Goal: Information Seeking & Learning: Find specific fact

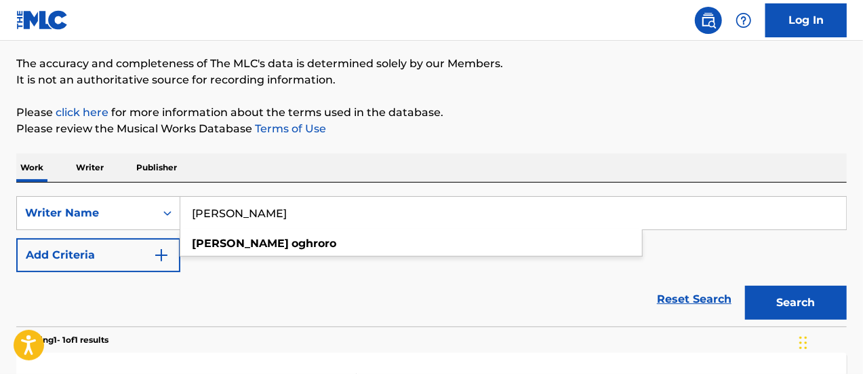
click at [273, 213] on input "[PERSON_NAME]" at bounding box center [513, 213] width 666 height 33
click at [273, 212] on input "[PERSON_NAME]" at bounding box center [513, 213] width 666 height 33
click at [745, 286] on button "Search" at bounding box center [796, 303] width 102 height 34
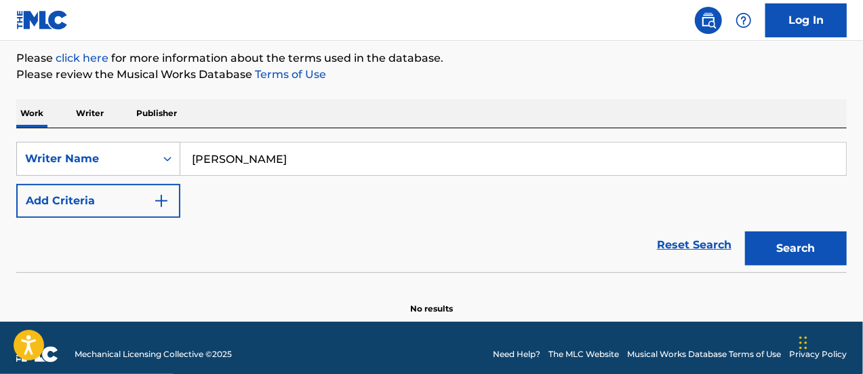
scroll to position [172, 0]
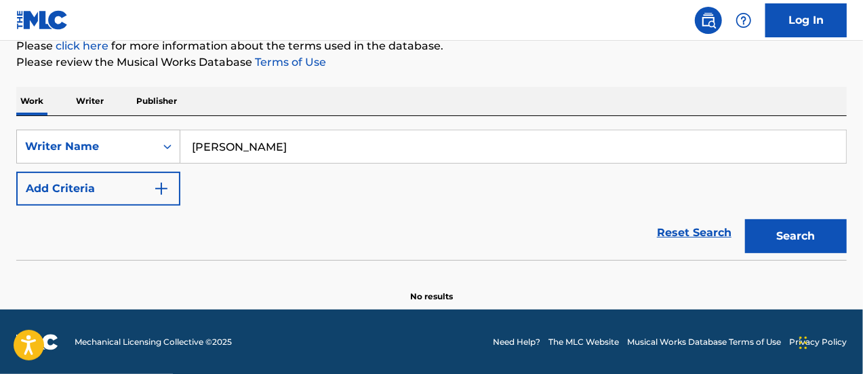
click at [317, 149] on input "[PERSON_NAME]" at bounding box center [513, 146] width 666 height 33
paste input "[PERSON_NAME]"
click at [745, 219] on button "Search" at bounding box center [796, 236] width 102 height 34
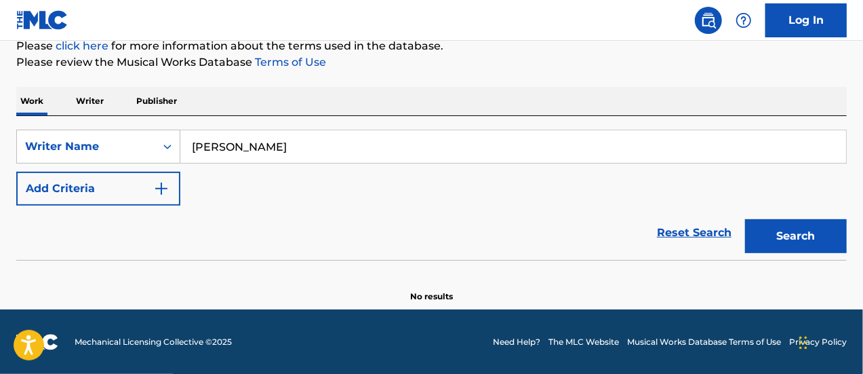
click at [343, 136] on input "[PERSON_NAME]" at bounding box center [513, 146] width 666 height 33
paste input "[PERSON_NAME]"
click at [745, 219] on button "Search" at bounding box center [796, 236] width 102 height 34
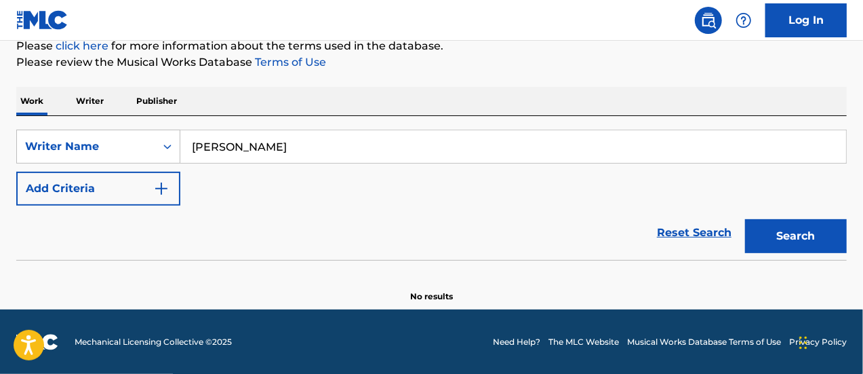
click at [362, 134] on input "[PERSON_NAME]" at bounding box center [513, 146] width 666 height 33
paste input "Ekeledirichukwu Iheogu"
click at [745, 219] on button "Search" at bounding box center [796, 236] width 102 height 34
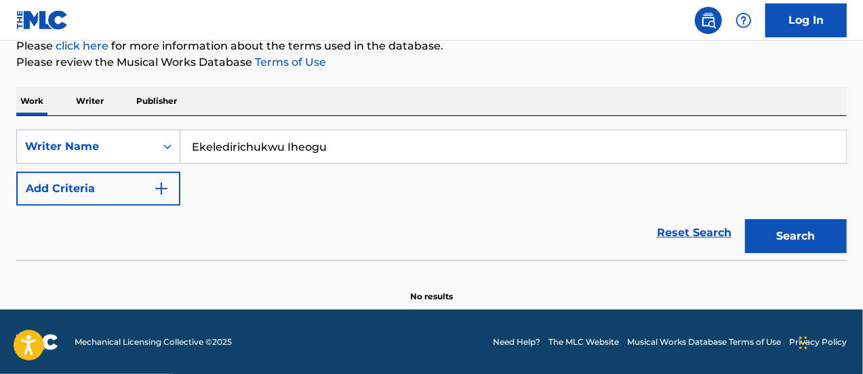
click at [335, 150] on input "Ekeledirichukwu Iheogu" at bounding box center [513, 146] width 666 height 33
paste input "Mthokozisi Ngomane"
click at [745, 219] on button "Search" at bounding box center [796, 236] width 102 height 34
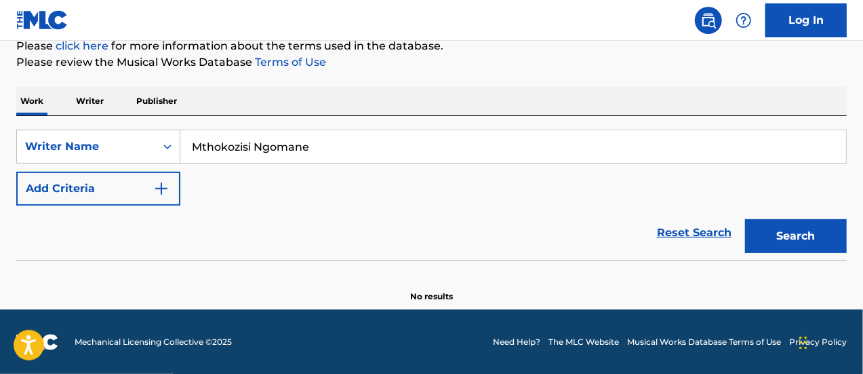
click at [345, 143] on input "Mthokozisi Ngomane" at bounding box center [513, 146] width 666 height 33
paste input "[PERSON_NAME] [PERSON_NAME] oluwabunmi"
click at [745, 219] on button "Search" at bounding box center [796, 236] width 102 height 34
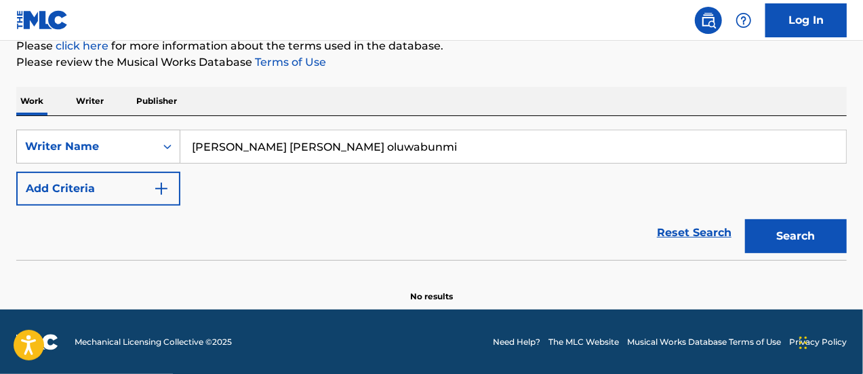
click at [392, 146] on input "[PERSON_NAME] [PERSON_NAME] oluwabunmi" at bounding box center [513, 146] width 666 height 33
click at [745, 219] on button "Search" at bounding box center [796, 236] width 102 height 34
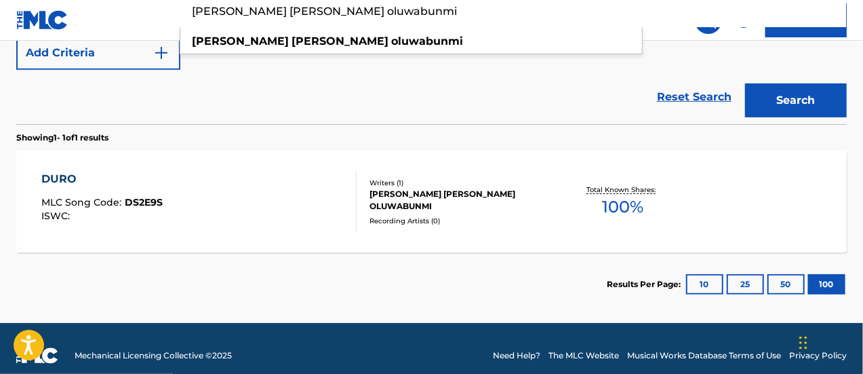
scroll to position [240, 0]
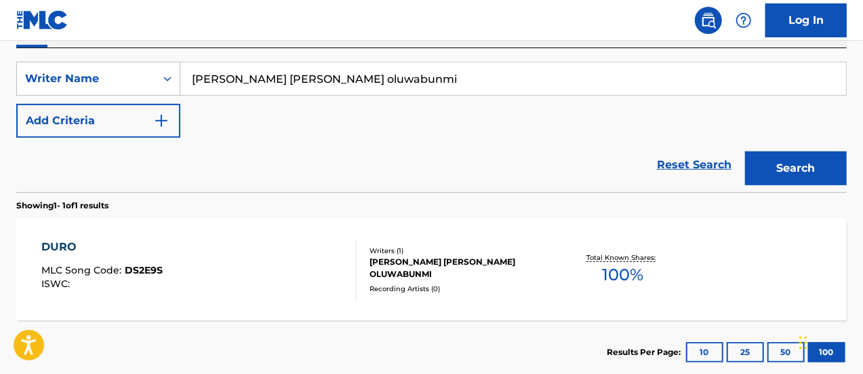
paste input "[PERSON_NAME]"
click at [745, 151] on button "Search" at bounding box center [796, 168] width 102 height 34
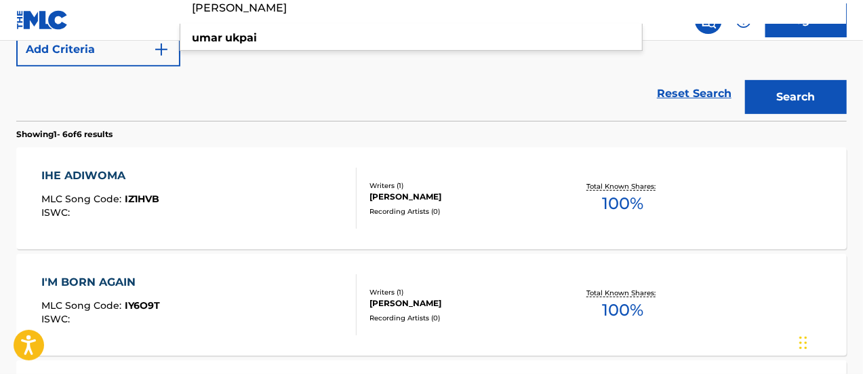
scroll to position [176, 0]
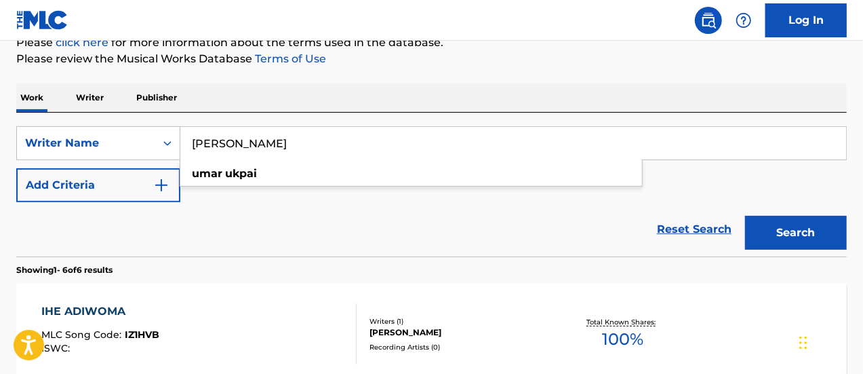
click at [307, 153] on input "[PERSON_NAME]" at bounding box center [513, 143] width 666 height 33
paste input "[PERSON_NAME] [PERSON_NAME]"
click at [745, 216] on button "Search" at bounding box center [796, 233] width 102 height 34
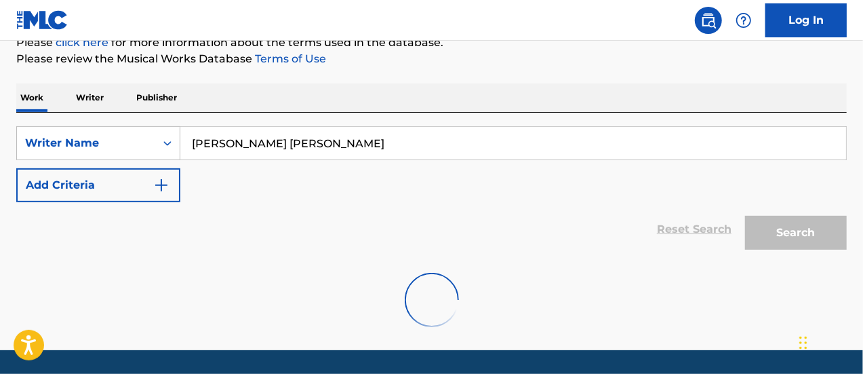
scroll to position [172, 0]
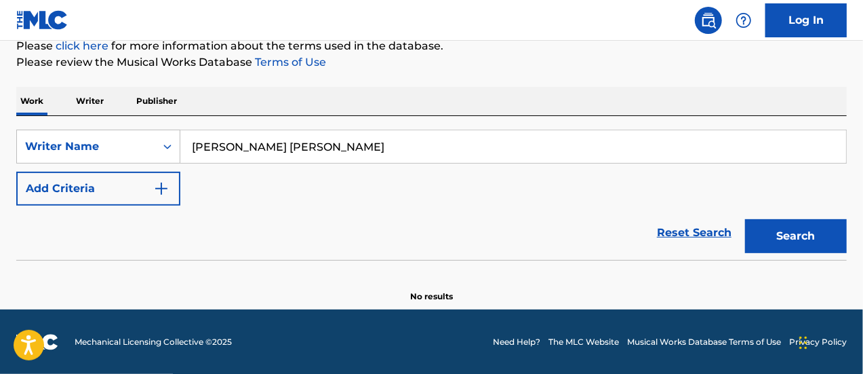
click at [351, 154] on input "[PERSON_NAME] [PERSON_NAME]" at bounding box center [513, 146] width 666 height 33
paste input "[PERSON_NAME]"
click at [745, 219] on button "Search" at bounding box center [796, 236] width 102 height 34
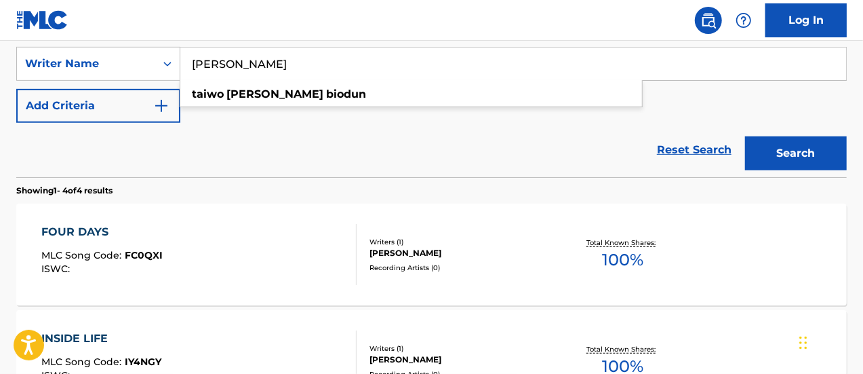
scroll to position [234, 0]
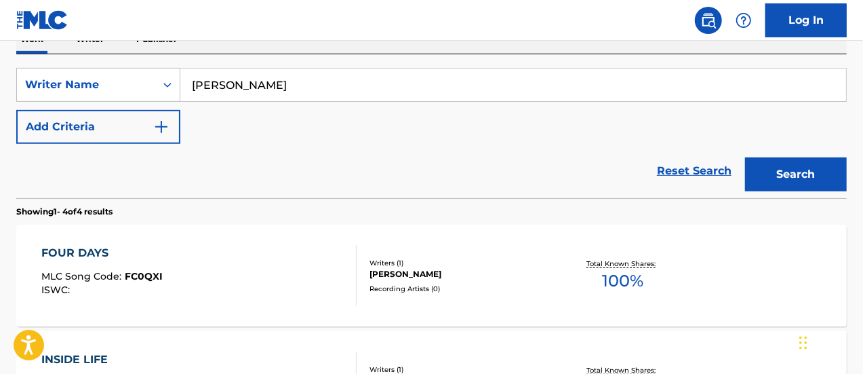
click at [315, 79] on input "[PERSON_NAME]" at bounding box center [513, 84] width 666 height 33
paste input "[PERSON_NAME]"
click at [745, 157] on button "Search" at bounding box center [796, 174] width 102 height 34
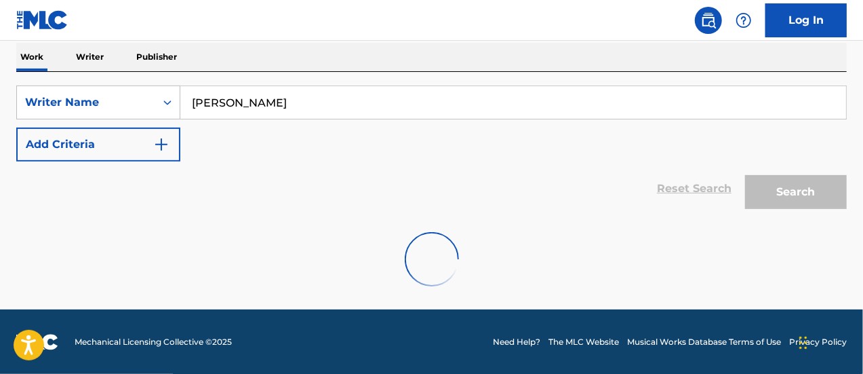
scroll to position [172, 0]
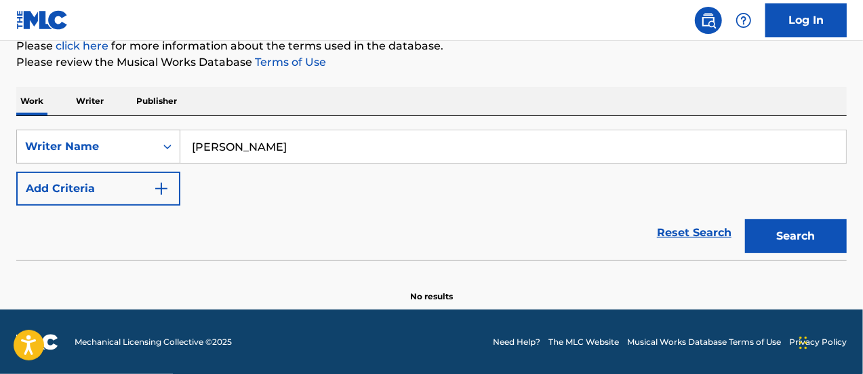
click at [354, 157] on input "[PERSON_NAME]" at bounding box center [513, 146] width 666 height 33
paste input "[PERSON_NAME]"
click at [745, 219] on button "Search" at bounding box center [796, 236] width 102 height 34
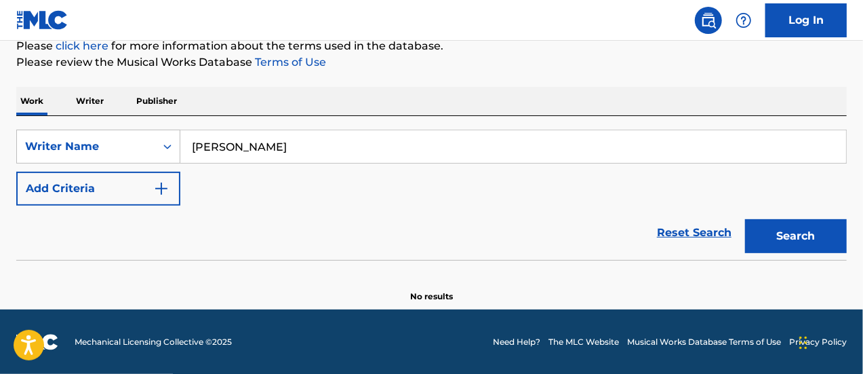
click at [305, 140] on input "[PERSON_NAME]" at bounding box center [513, 146] width 666 height 33
paste input "ide Olaofe"
click at [745, 219] on button "Search" at bounding box center [796, 236] width 102 height 34
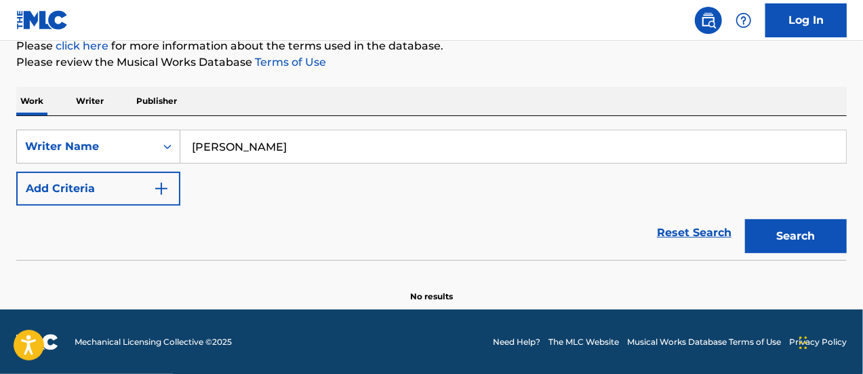
click at [361, 128] on div "SearchWithCriteria240a68f0-bf2c-410c-86d2-7ca69979dfbf Writer Name [PERSON_NAME…" at bounding box center [431, 188] width 831 height 144
click at [355, 139] on input "[PERSON_NAME]" at bounding box center [513, 146] width 666 height 33
paste input "[PERSON_NAME]"
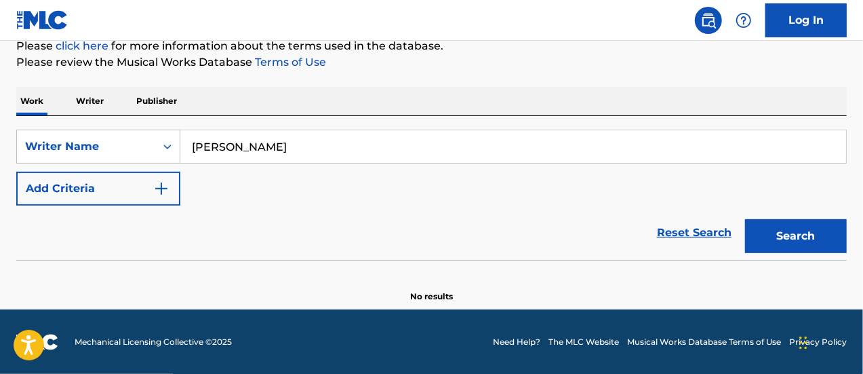
click at [745, 219] on button "Search" at bounding box center [796, 236] width 102 height 34
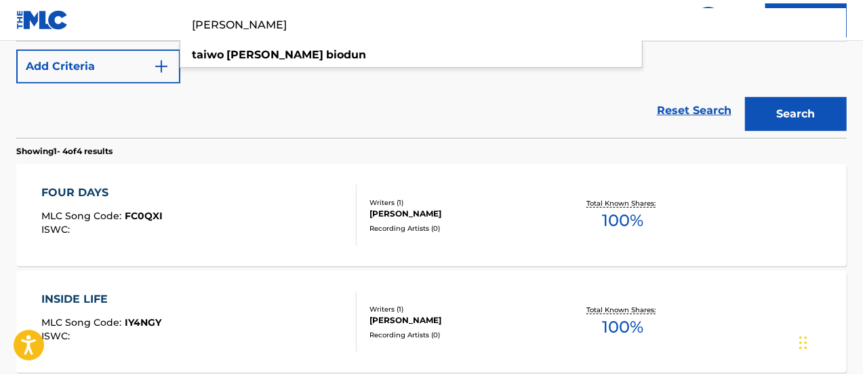
scroll to position [166, 0]
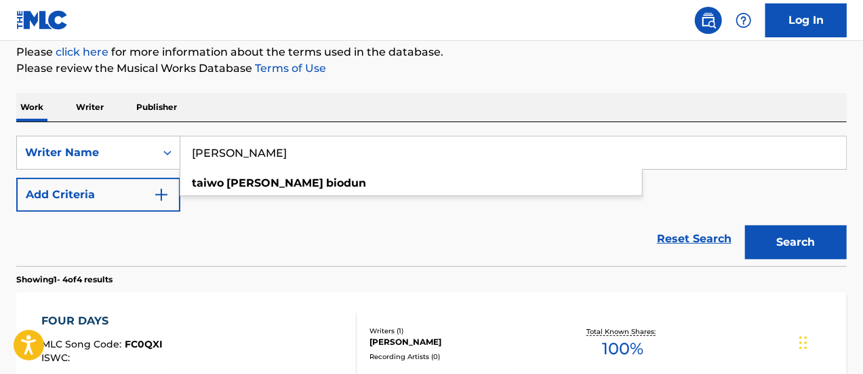
click at [301, 154] on input "[PERSON_NAME]" at bounding box center [513, 152] width 666 height 33
paste input "[PERSON_NAME]"
click at [745, 225] on button "Search" at bounding box center [796, 242] width 102 height 34
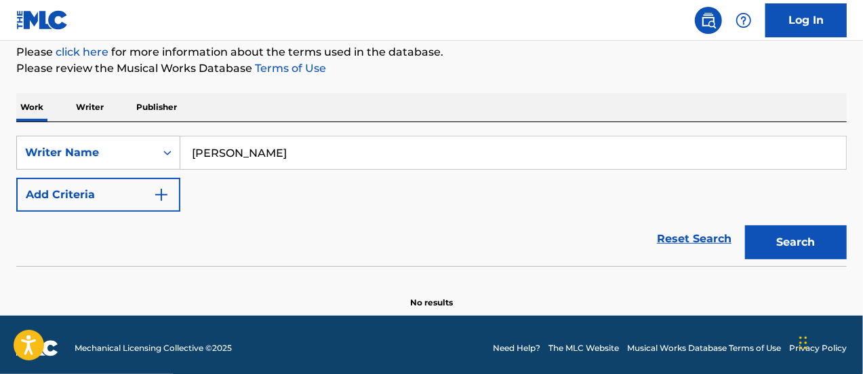
click at [309, 137] on input "[PERSON_NAME]" at bounding box center [513, 152] width 666 height 33
paste input "[PERSON_NAME]"
click at [745, 225] on button "Search" at bounding box center [796, 242] width 102 height 34
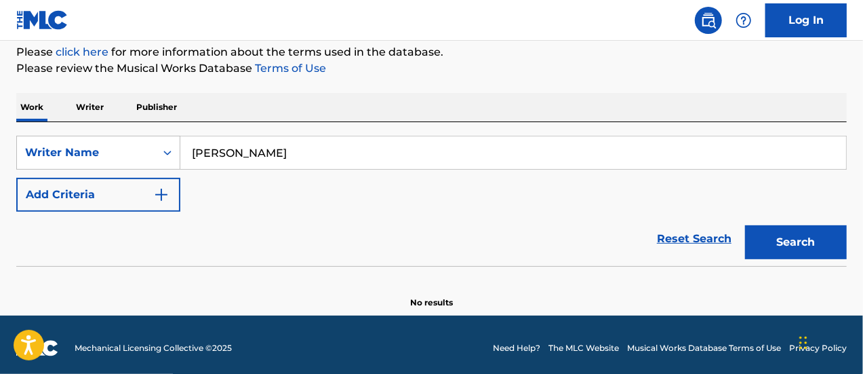
click at [349, 146] on input "[PERSON_NAME]" at bounding box center [513, 152] width 666 height 33
paste input "Edi Innocent"
click at [745, 225] on button "Search" at bounding box center [796, 242] width 102 height 34
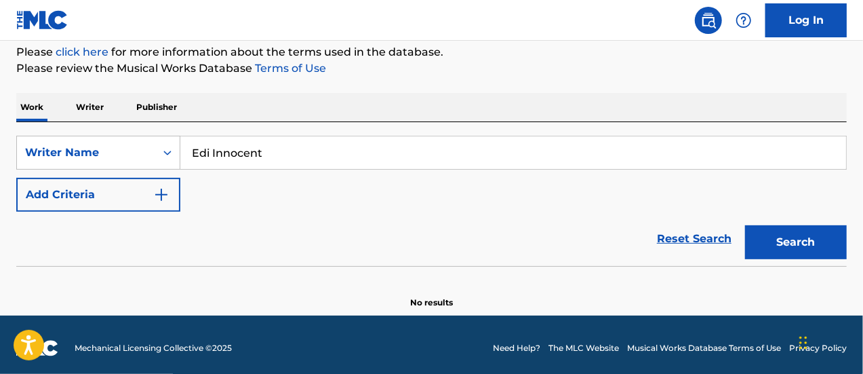
click at [304, 154] on input "Edi Innocent" at bounding box center [513, 152] width 666 height 33
paste input "Onyeugo [PERSON_NAME]"
click at [745, 225] on button "Search" at bounding box center [796, 242] width 102 height 34
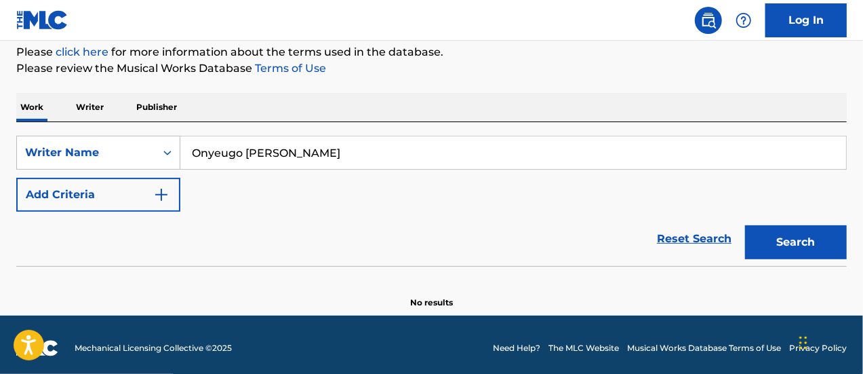
click at [359, 150] on input "Onyeugo [PERSON_NAME]" at bounding box center [513, 152] width 666 height 33
paste input "Mlondi dlamini"
click at [745, 225] on button "Search" at bounding box center [796, 242] width 102 height 34
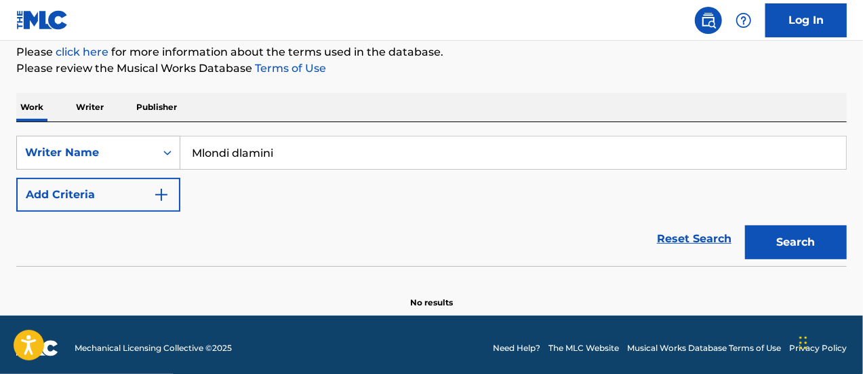
click at [309, 149] on input "Mlondi dlamini" at bounding box center [513, 152] width 666 height 33
paste input "enzi Shange"
click at [745, 225] on button "Search" at bounding box center [796, 242] width 102 height 34
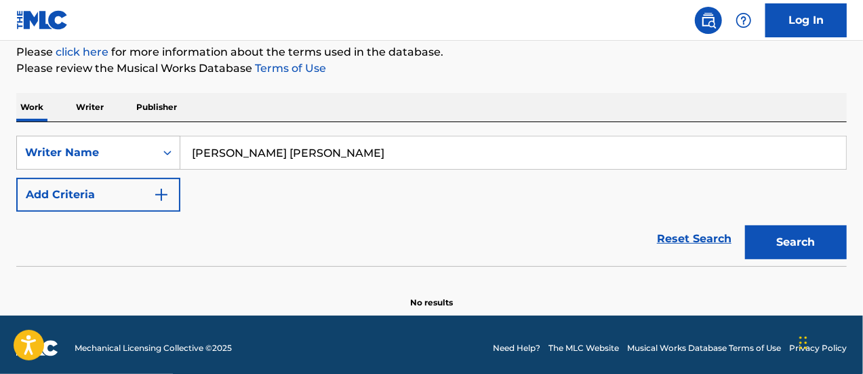
click at [321, 144] on input "[PERSON_NAME] [PERSON_NAME]" at bounding box center [513, 152] width 666 height 33
paste input "Sbongiseni Ngcongo"
click at [745, 225] on button "Search" at bounding box center [796, 242] width 102 height 34
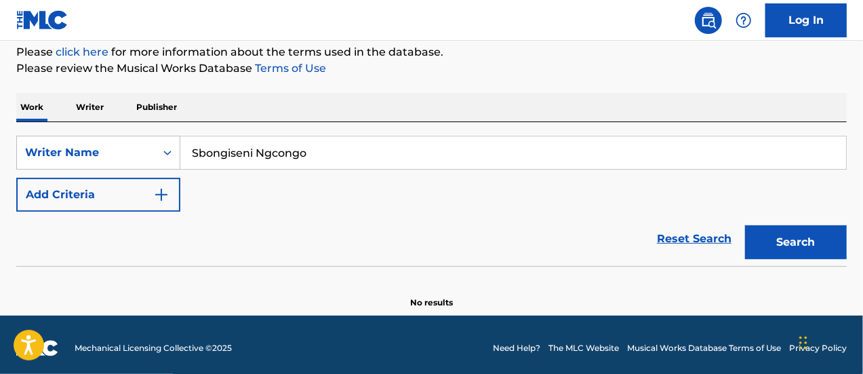
click at [340, 165] on input "Sbongiseni Ngcongo" at bounding box center [513, 152] width 666 height 33
paste input "[PERSON_NAME]"
click at [745, 225] on button "Search" at bounding box center [796, 242] width 102 height 34
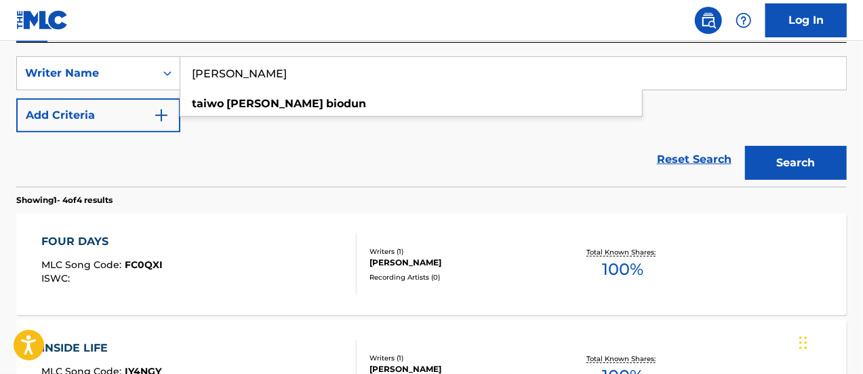
scroll to position [234, 0]
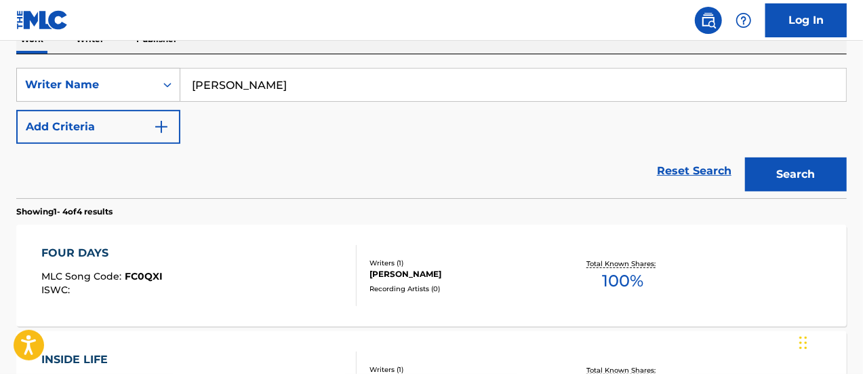
click at [362, 85] on input "[PERSON_NAME]" at bounding box center [513, 84] width 666 height 33
paste input "[PERSON_NAME]"
click at [745, 157] on button "Search" at bounding box center [796, 174] width 102 height 34
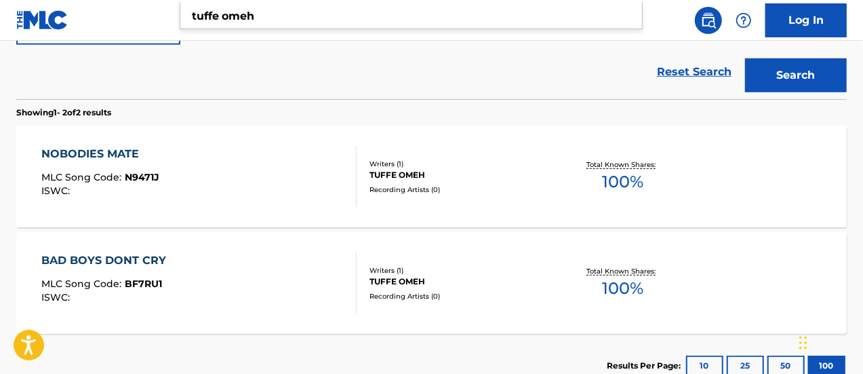
scroll to position [224, 0]
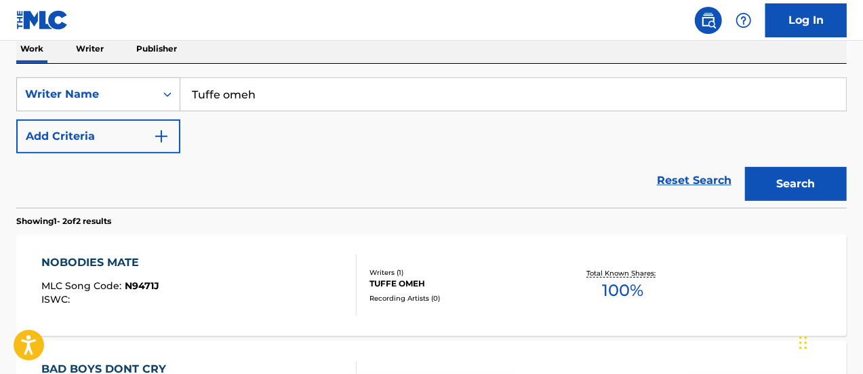
click at [368, 106] on input "Tuffe omeh" at bounding box center [513, 94] width 666 height 33
paste input "Chizzy nduma"
click at [745, 167] on button "Search" at bounding box center [796, 184] width 102 height 34
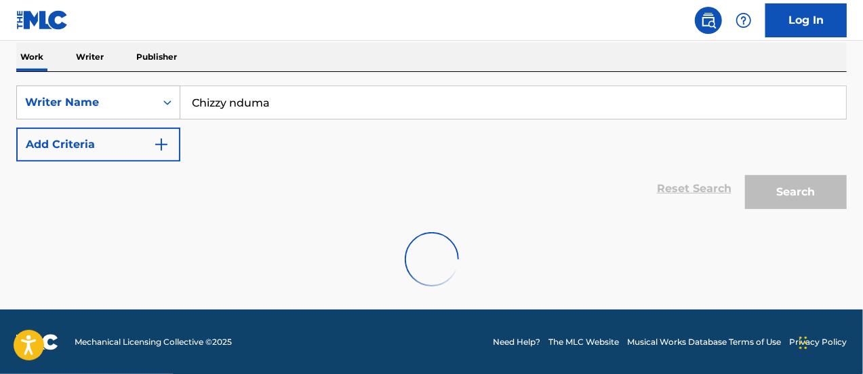
scroll to position [172, 0]
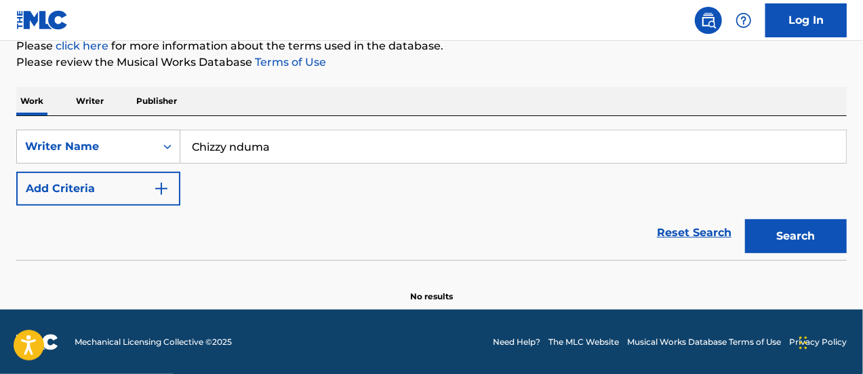
click at [328, 151] on input "Chizzy nduma" at bounding box center [513, 146] width 666 height 33
paste input "[PERSON_NAME]"
click at [745, 219] on button "Search" at bounding box center [796, 236] width 102 height 34
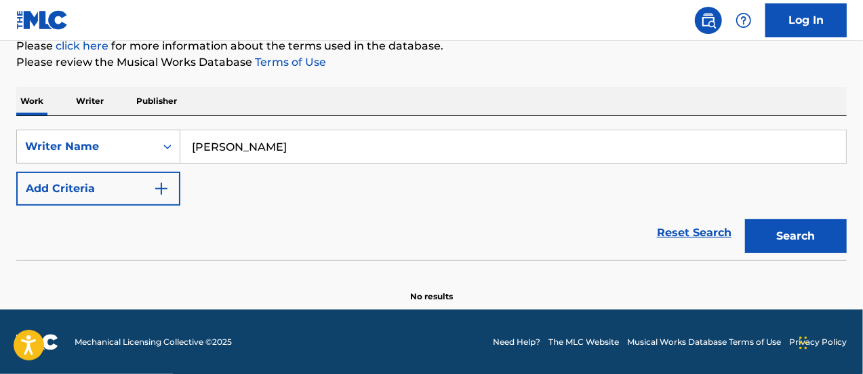
click at [341, 150] on input "[PERSON_NAME]" at bounding box center [513, 146] width 666 height 33
paste input "godo [PERSON_NAME]"
click at [745, 219] on button "Search" at bounding box center [796, 236] width 102 height 34
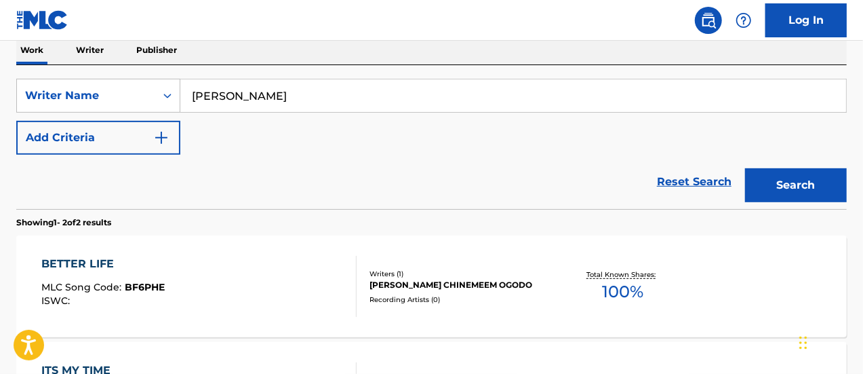
scroll to position [224, 0]
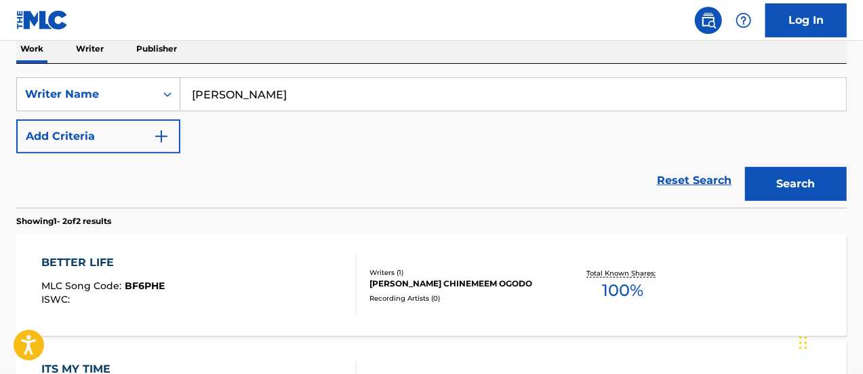
paste input "[PERSON_NAME]"
click at [745, 167] on button "Search" at bounding box center [796, 184] width 102 height 34
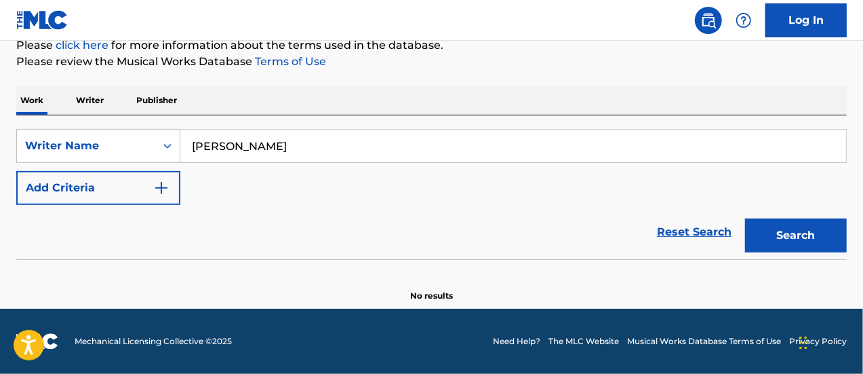
scroll to position [172, 0]
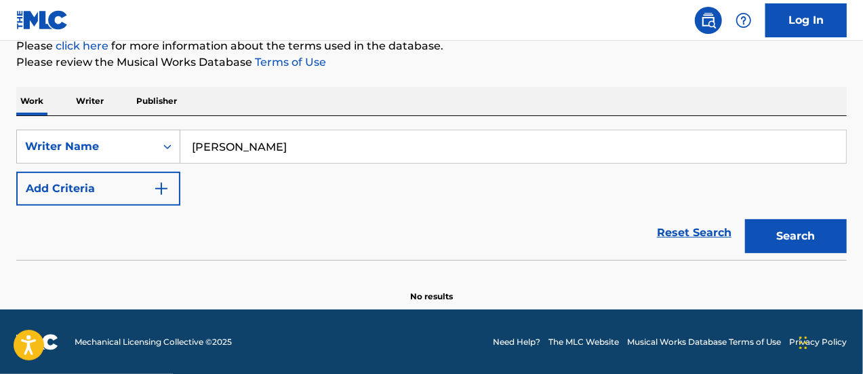
click at [416, 143] on input "[PERSON_NAME]" at bounding box center [513, 146] width 666 height 33
paste input "Ogodo [PERSON_NAME]"
click at [745, 219] on button "Search" at bounding box center [796, 236] width 102 height 34
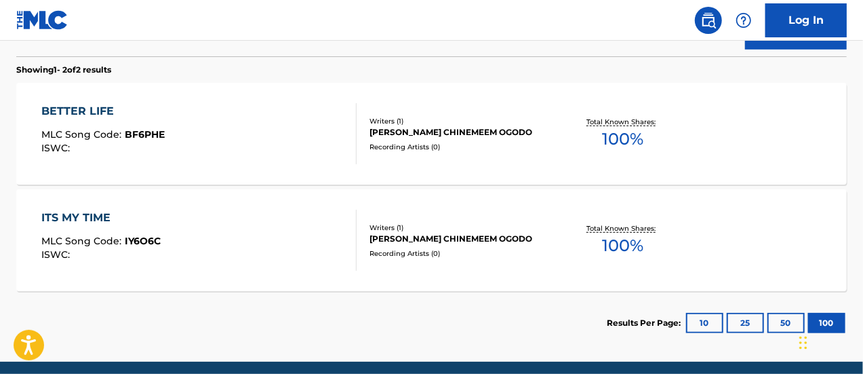
scroll to position [240, 0]
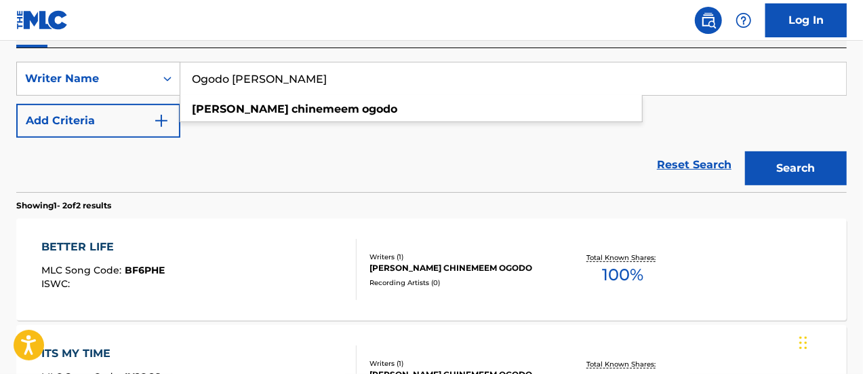
click at [389, 89] on input "Ogodo [PERSON_NAME]" at bounding box center [513, 78] width 666 height 33
paste input "[PERSON_NAME] [PERSON_NAME]"
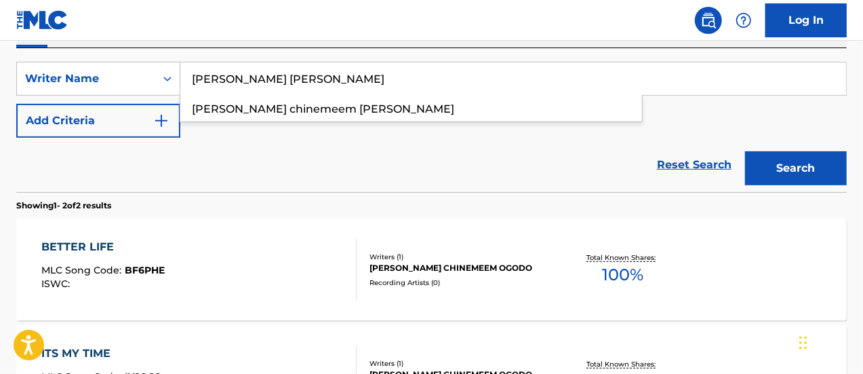
click at [745, 151] on button "Search" at bounding box center [796, 168] width 102 height 34
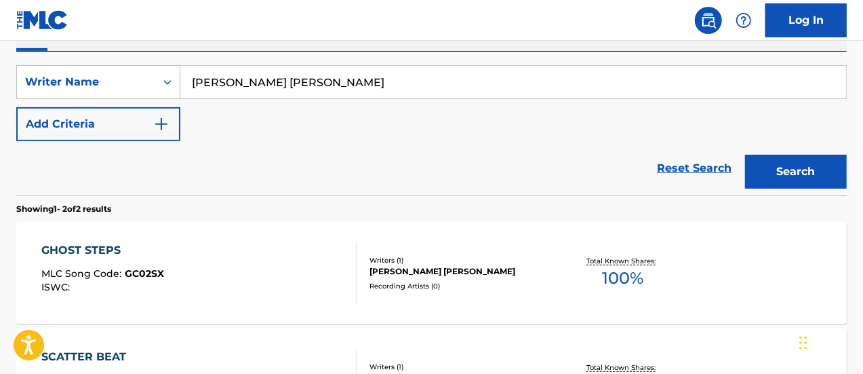
scroll to position [216, 0]
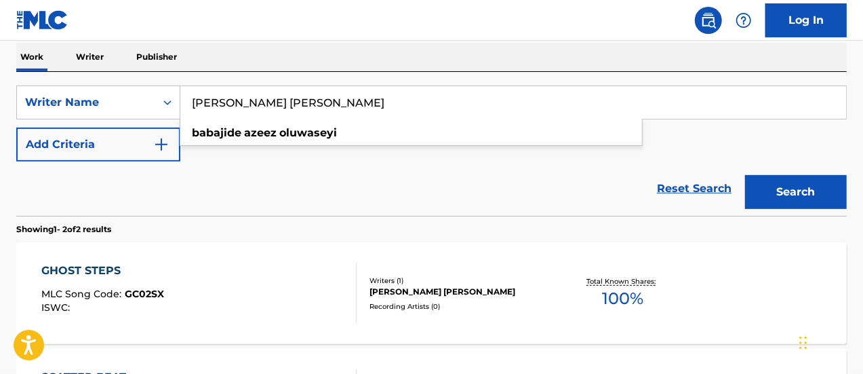
click at [397, 100] on input "[PERSON_NAME] [PERSON_NAME]" at bounding box center [513, 102] width 666 height 33
paste input "[PERSON_NAME]"
click at [745, 175] on button "Search" at bounding box center [796, 192] width 102 height 34
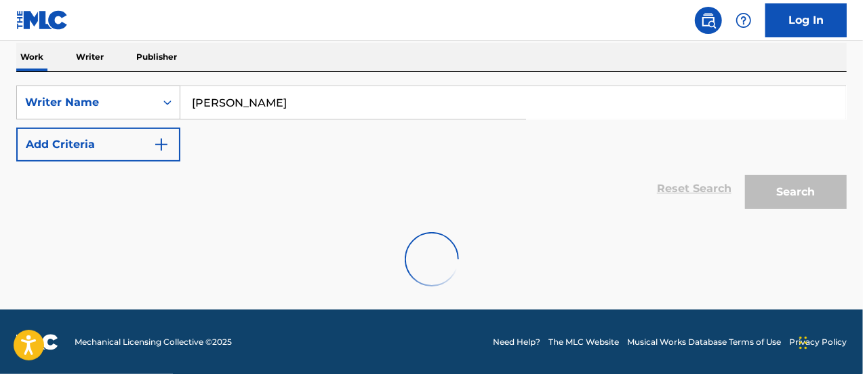
scroll to position [172, 0]
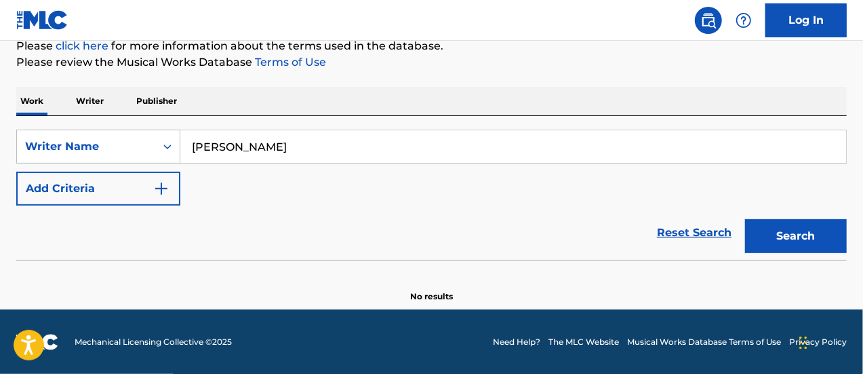
click at [383, 143] on input "[PERSON_NAME]" at bounding box center [513, 146] width 666 height 33
paste input "rtin Iyambo"
click at [745, 219] on button "Search" at bounding box center [796, 236] width 102 height 34
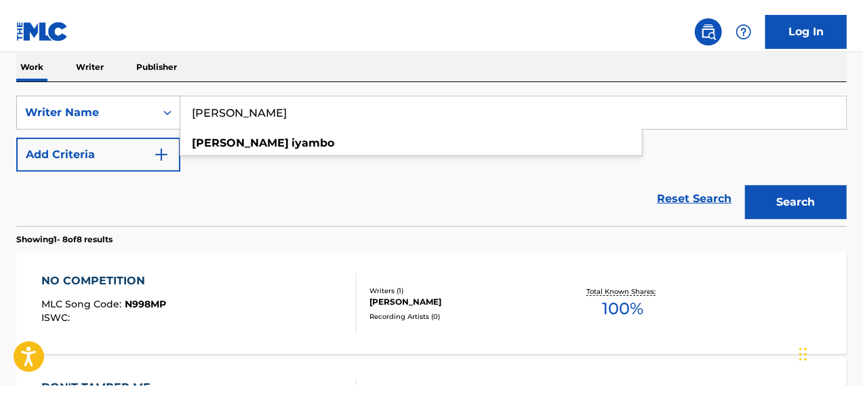
scroll to position [185, 0]
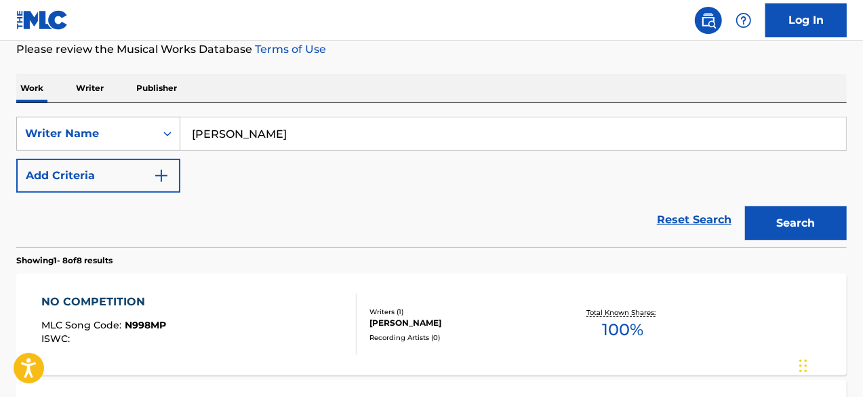
click at [342, 146] on input "[PERSON_NAME]" at bounding box center [513, 133] width 666 height 33
paste input "[PERSON_NAME]"
click at [745, 206] on button "Search" at bounding box center [796, 223] width 102 height 34
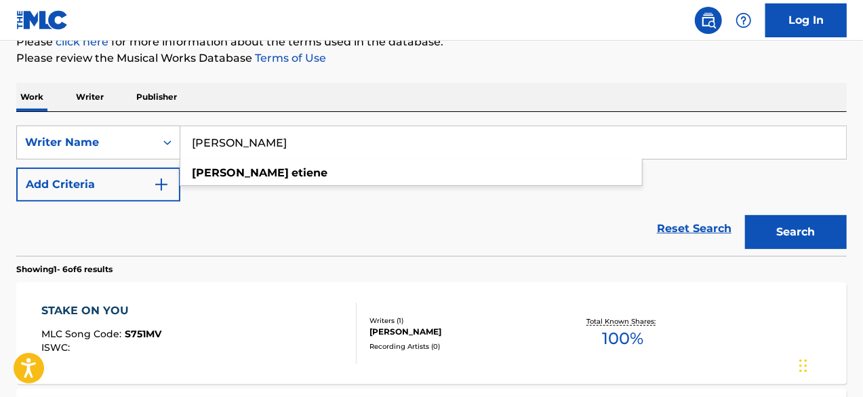
scroll to position [153, 0]
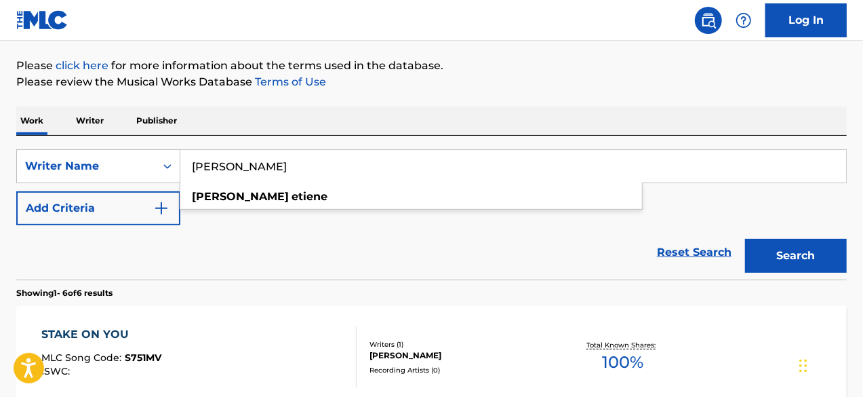
click at [305, 157] on input "[PERSON_NAME]" at bounding box center [513, 166] width 666 height 33
paste input "Olagoke [PERSON_NAME]"
click at [745, 239] on button "Search" at bounding box center [796, 256] width 102 height 34
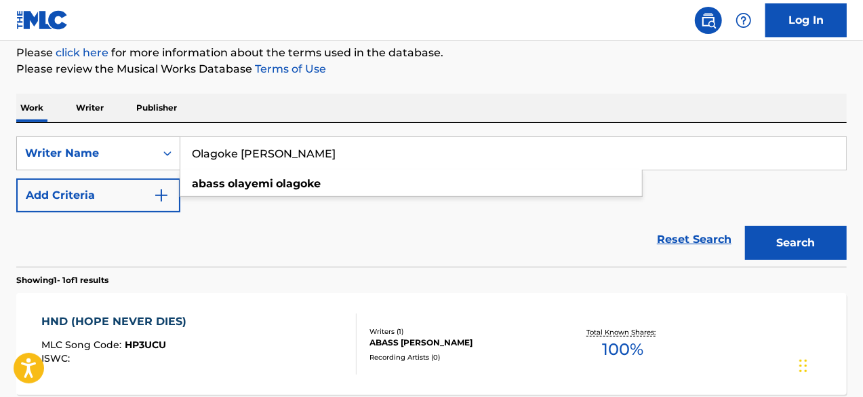
scroll to position [163, 0]
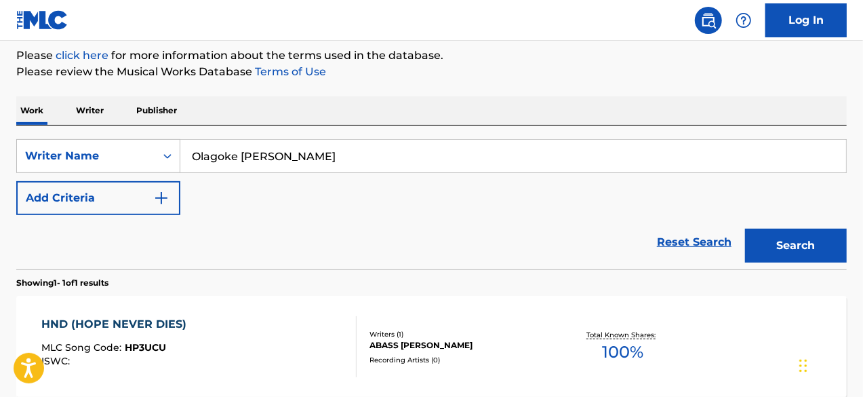
click at [337, 150] on input "Olagoke [PERSON_NAME]" at bounding box center [513, 156] width 666 height 33
paste input "Bamigbade [PERSON_NAME]"
click at [745, 229] on button "Search" at bounding box center [796, 246] width 102 height 34
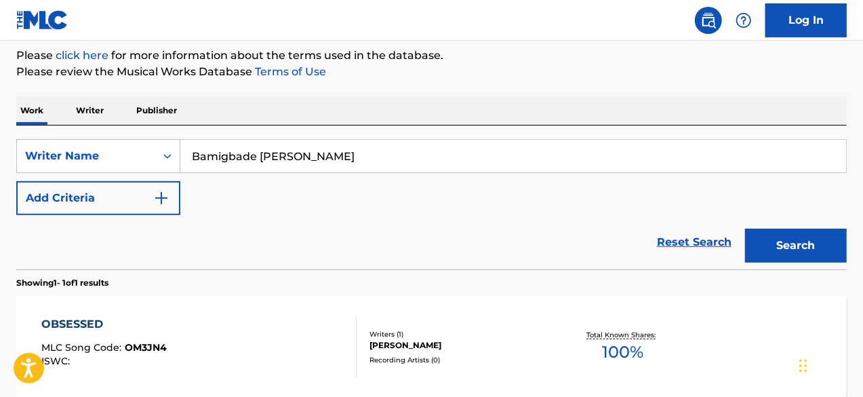
click at [333, 141] on input "Bamigbade [PERSON_NAME]" at bounding box center [513, 156] width 666 height 33
paste input "Austine Nkom"
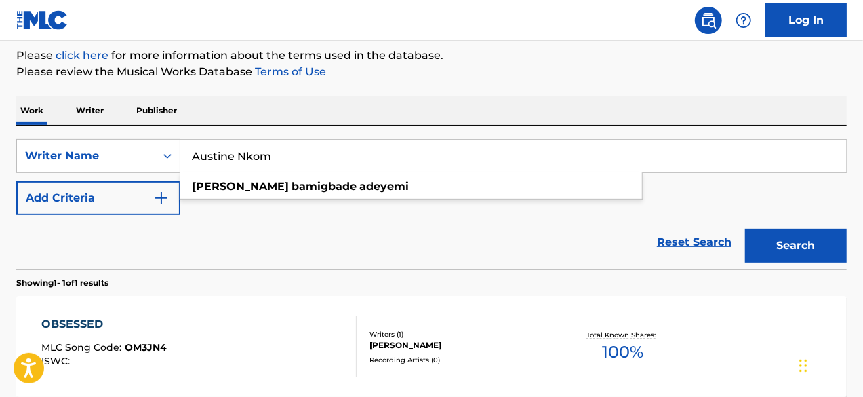
type input "Austine Nkom"
click at [745, 229] on button "Search" at bounding box center [796, 246] width 102 height 34
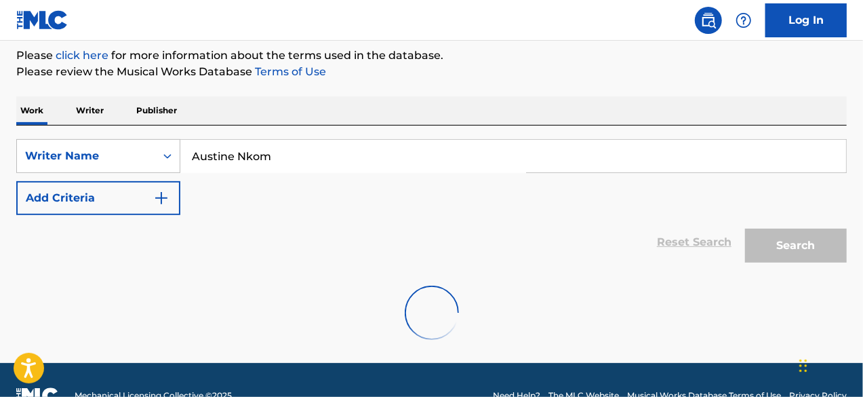
scroll to position [149, 0]
